Goal: Find specific page/section: Find specific page/section

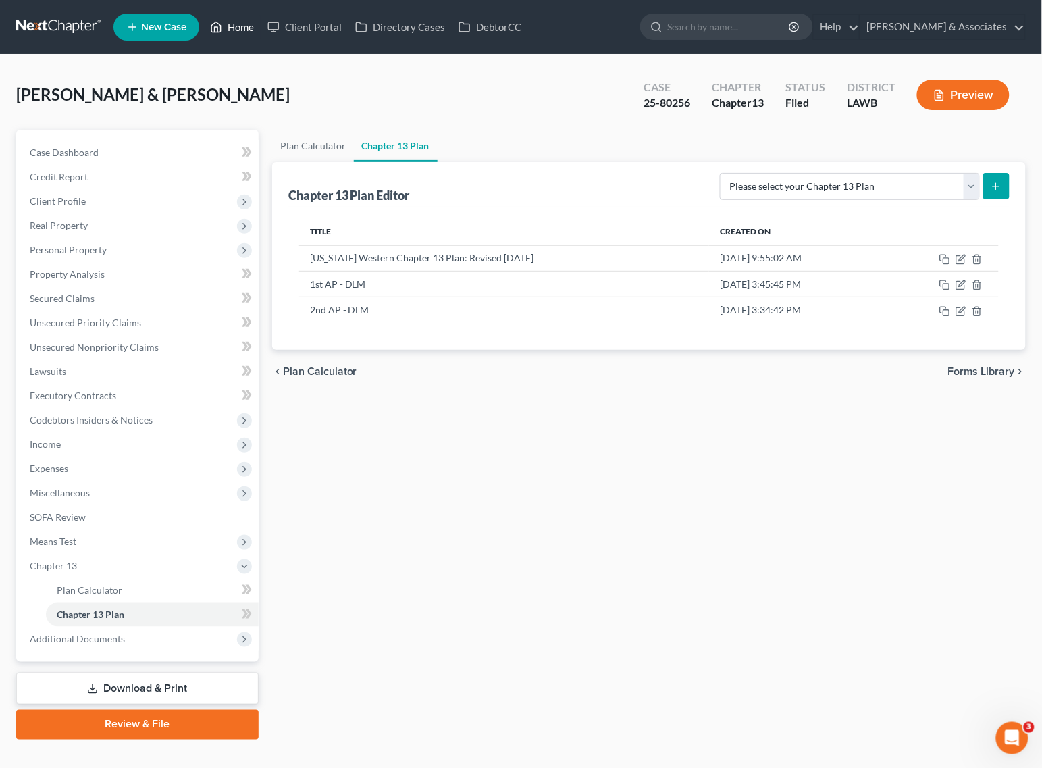
click at [218, 24] on icon at bounding box center [216, 27] width 12 height 16
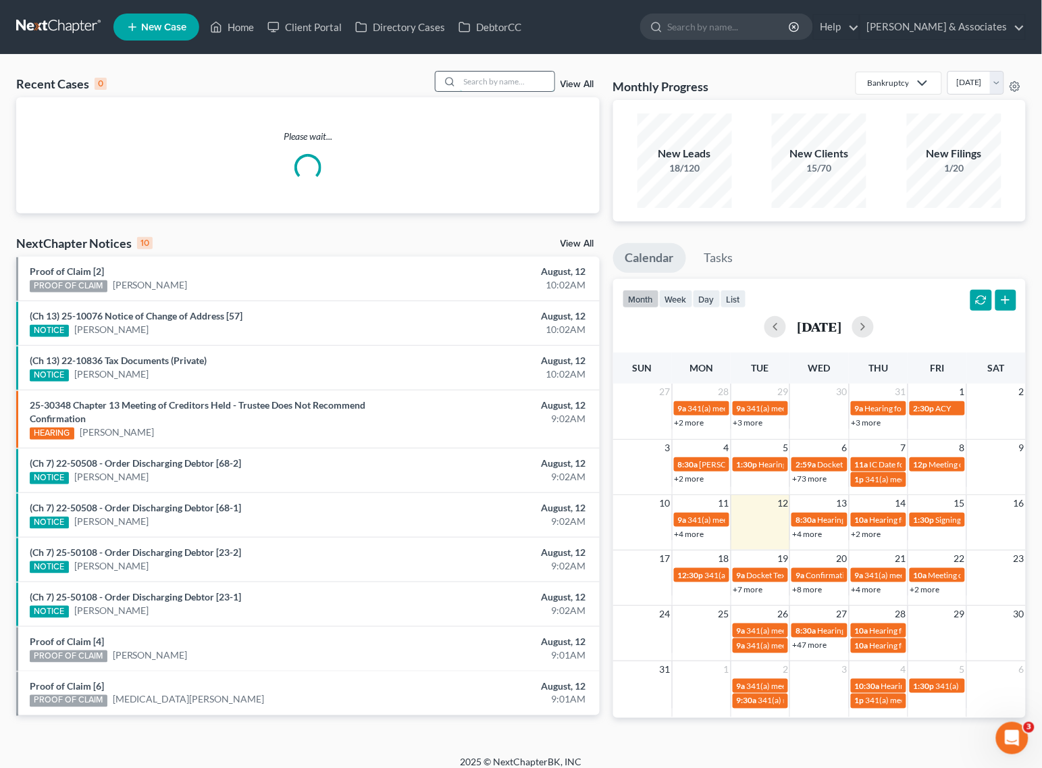
click at [536, 81] on input "search" at bounding box center [507, 82] width 95 height 20
type input "[PERSON_NAME]"
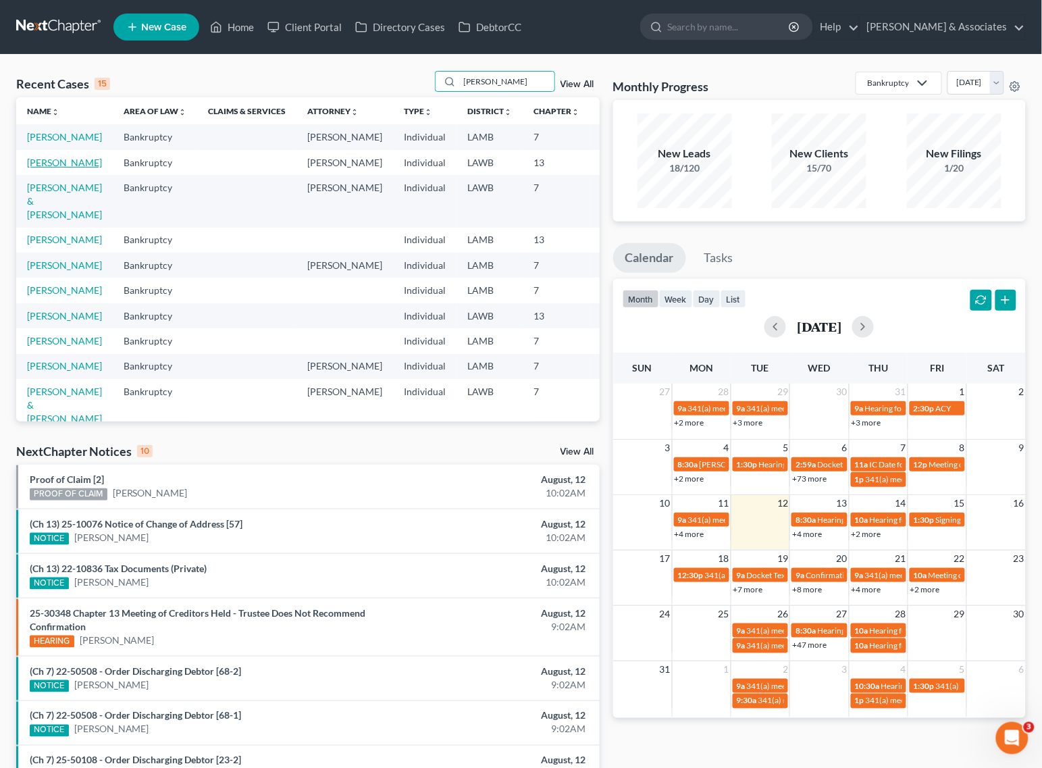
click at [45, 168] on link "[PERSON_NAME]" at bounding box center [64, 162] width 75 height 11
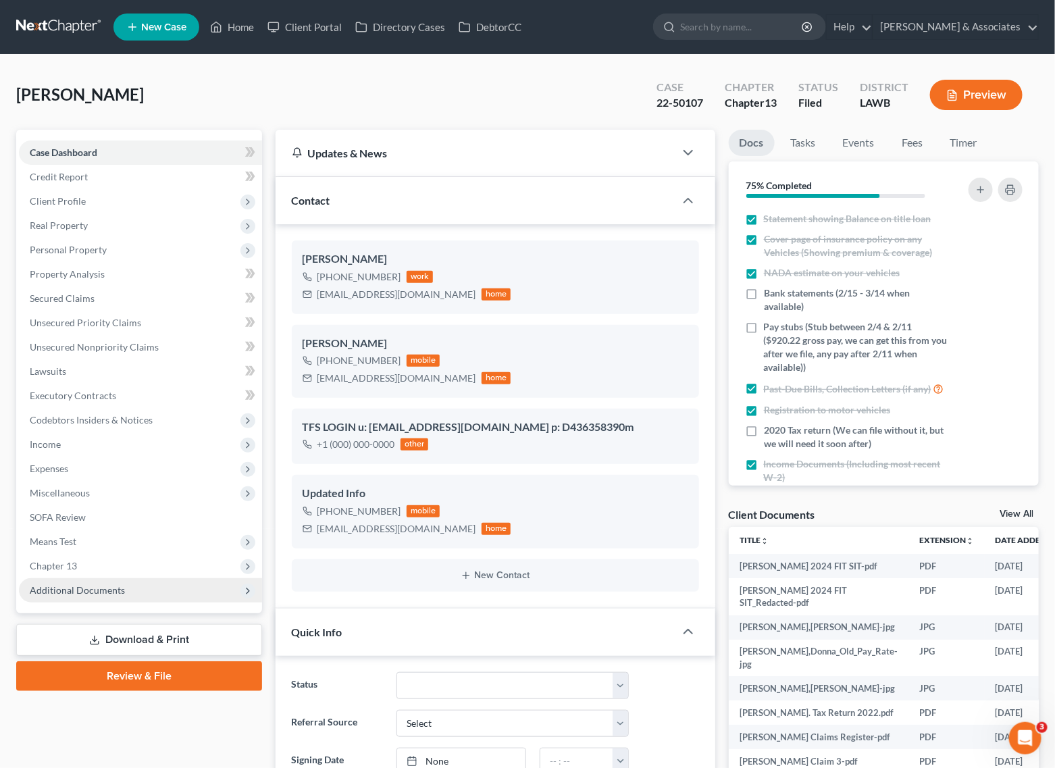
click at [81, 578] on span "Additional Documents" at bounding box center [140, 590] width 243 height 24
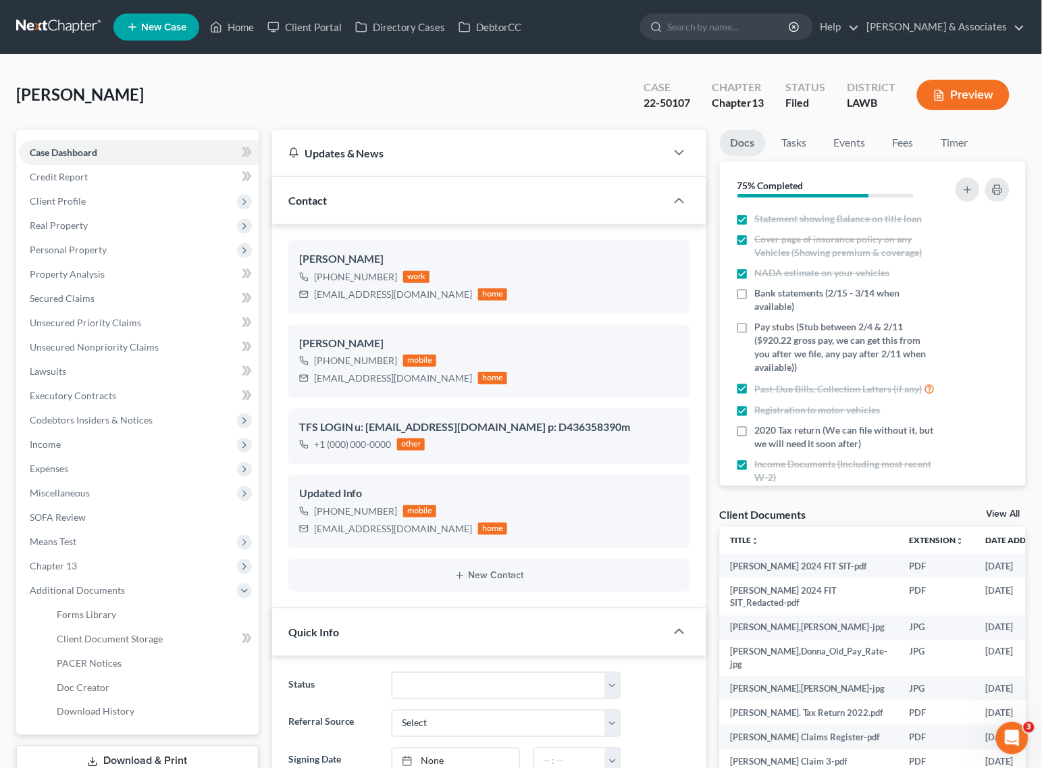
scroll to position [10052, 0]
click at [82, 661] on span "PACER Notices" at bounding box center [89, 662] width 65 height 11
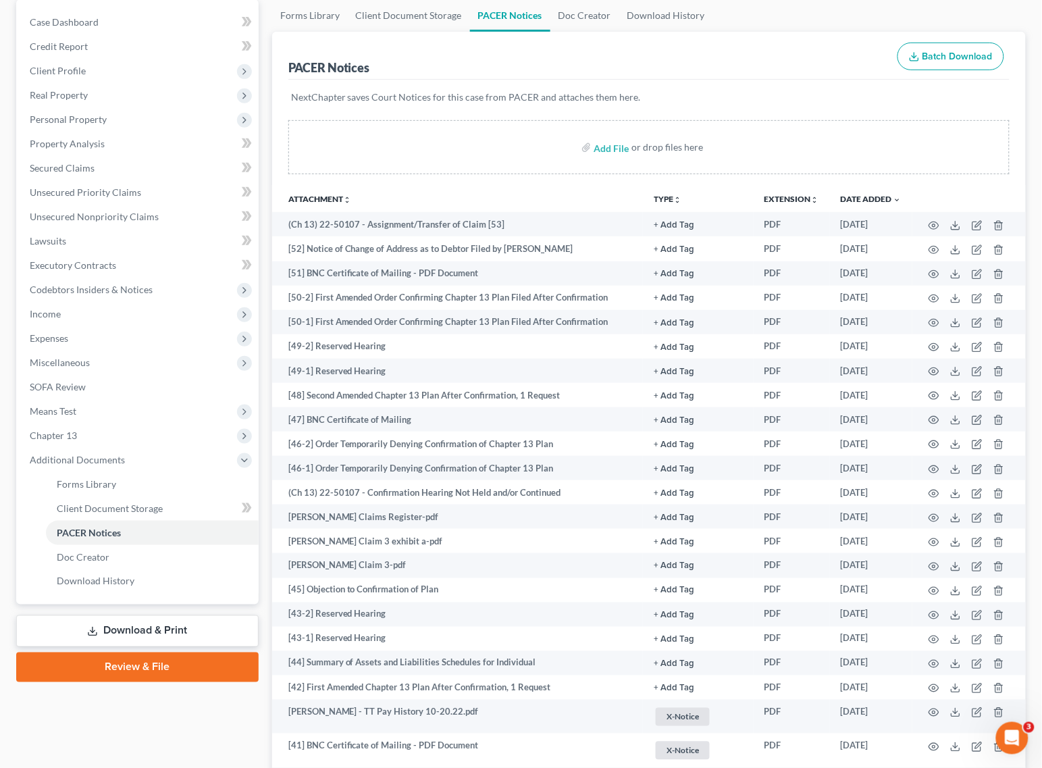
scroll to position [28, 0]
